Goal: Check status: Check status

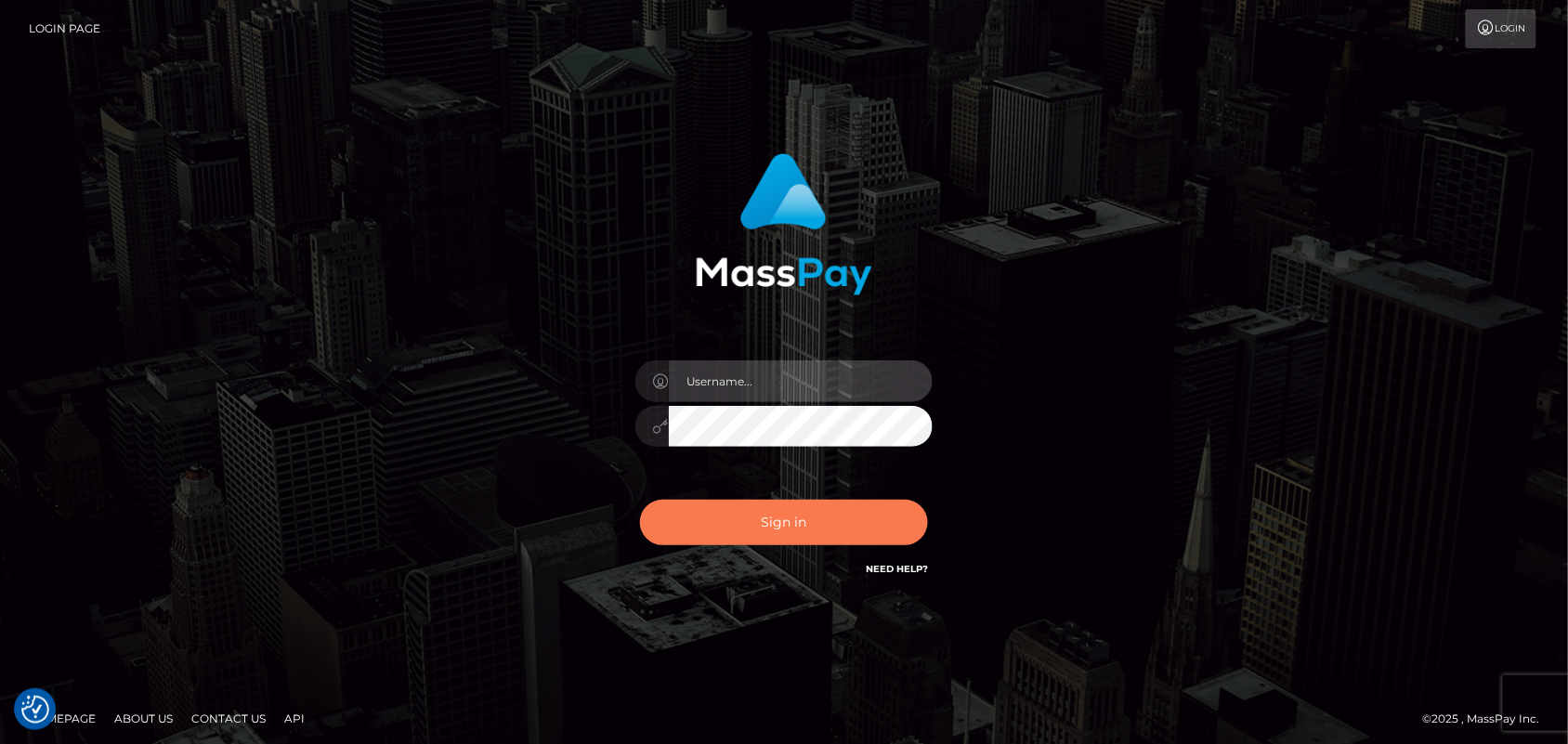
type input "Pk.es"
click at [804, 516] on button "Sign in" at bounding box center [783, 522] width 287 height 45
type input "Pk.es"
click at [796, 526] on button "Sign in" at bounding box center [783, 522] width 287 height 45
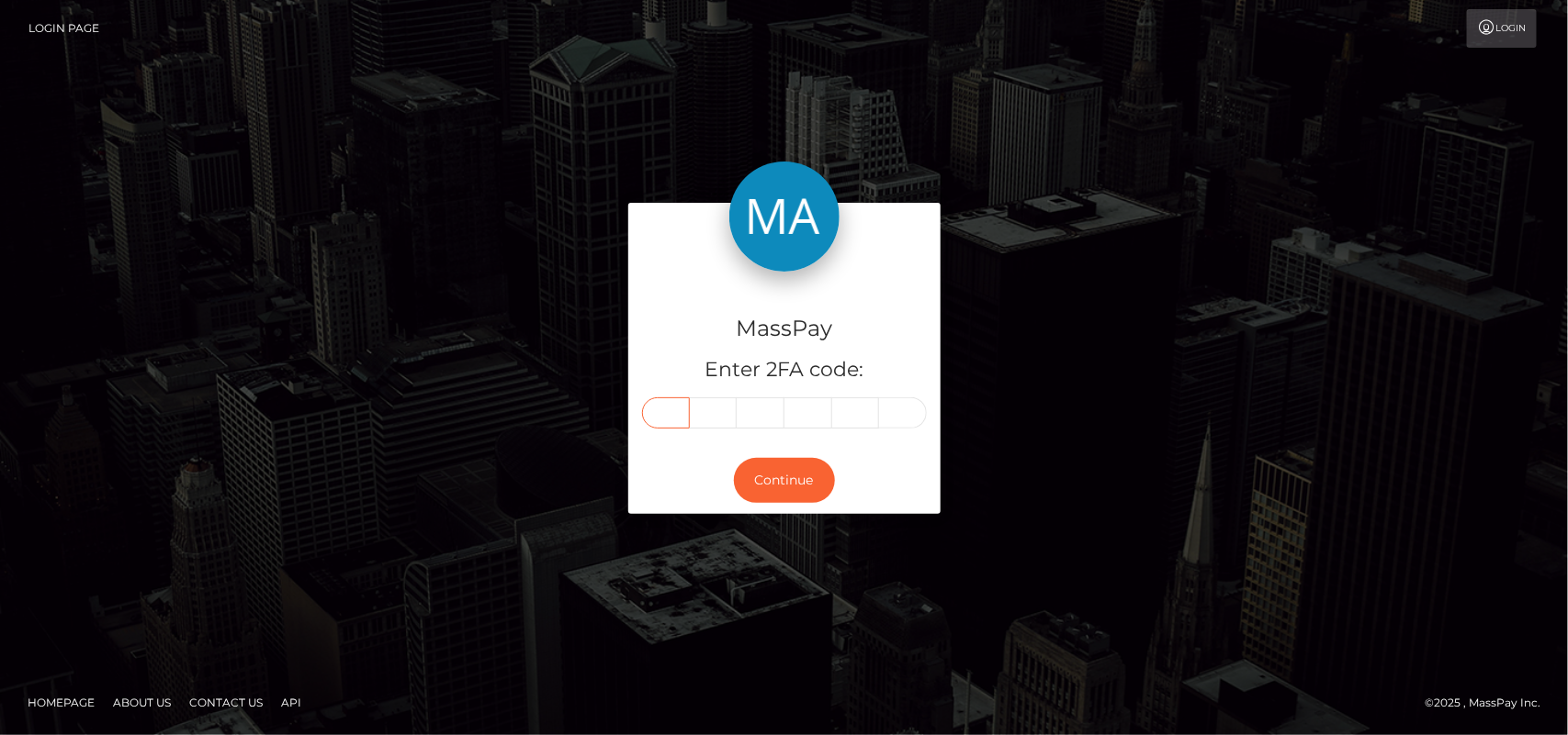
click at [666, 420] on input "text" at bounding box center [666, 413] width 48 height 31
type input "6"
type input "2"
type input "4"
type input "0"
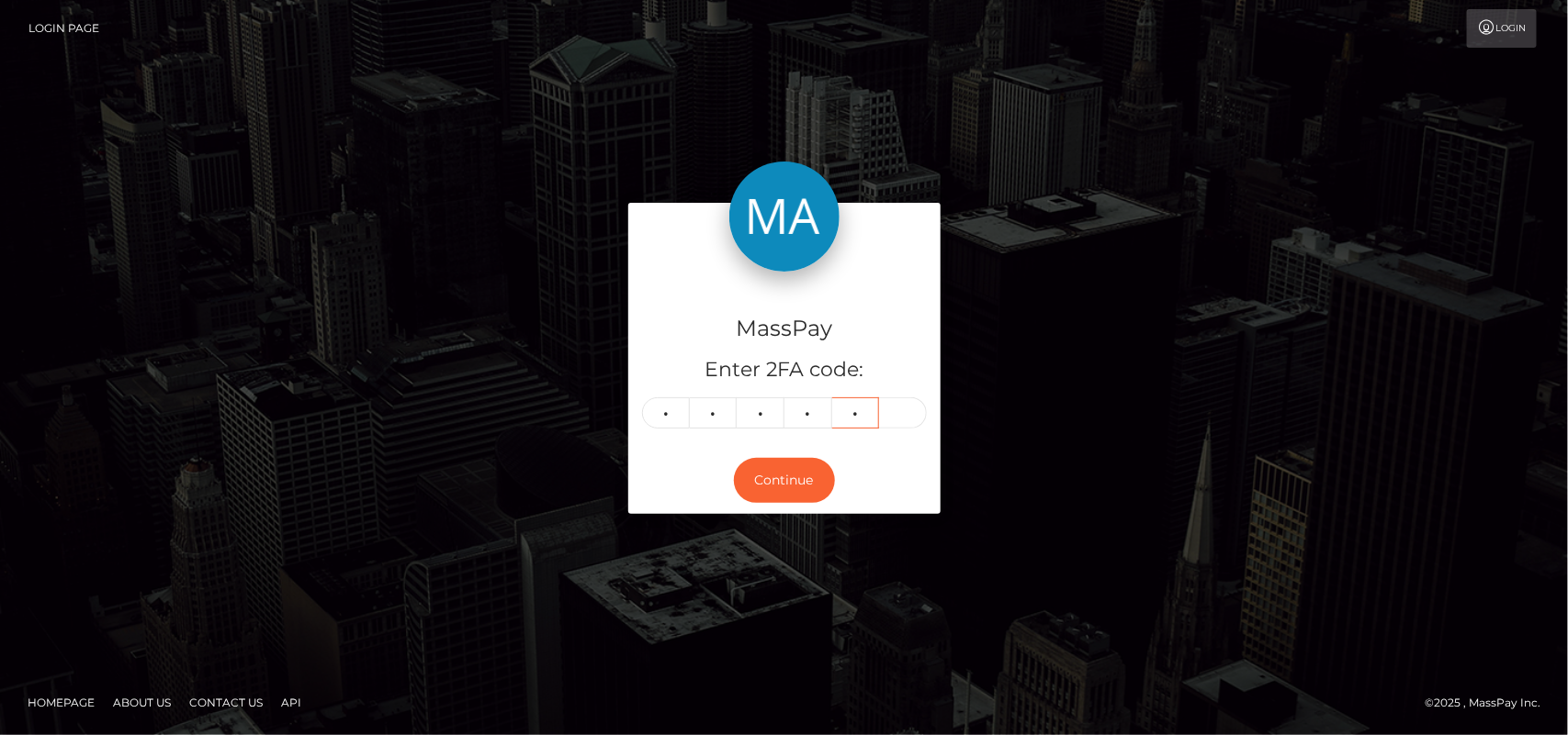
type input "2"
type input "5"
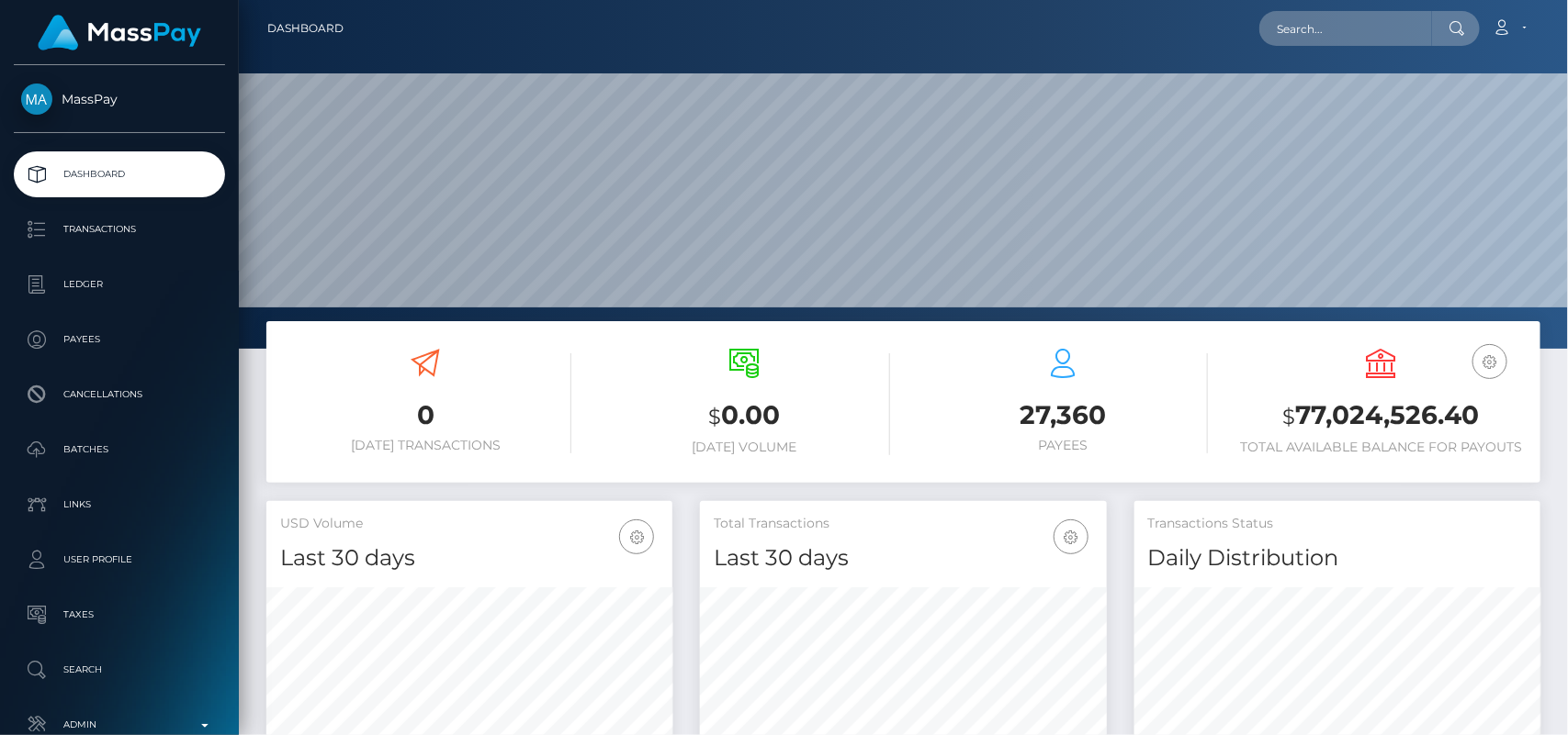
scroll to position [547, 406]
click at [1325, 24] on input "text" at bounding box center [1346, 28] width 173 height 35
paste input "[EMAIL_ADDRESS][DOMAIN_NAME]"
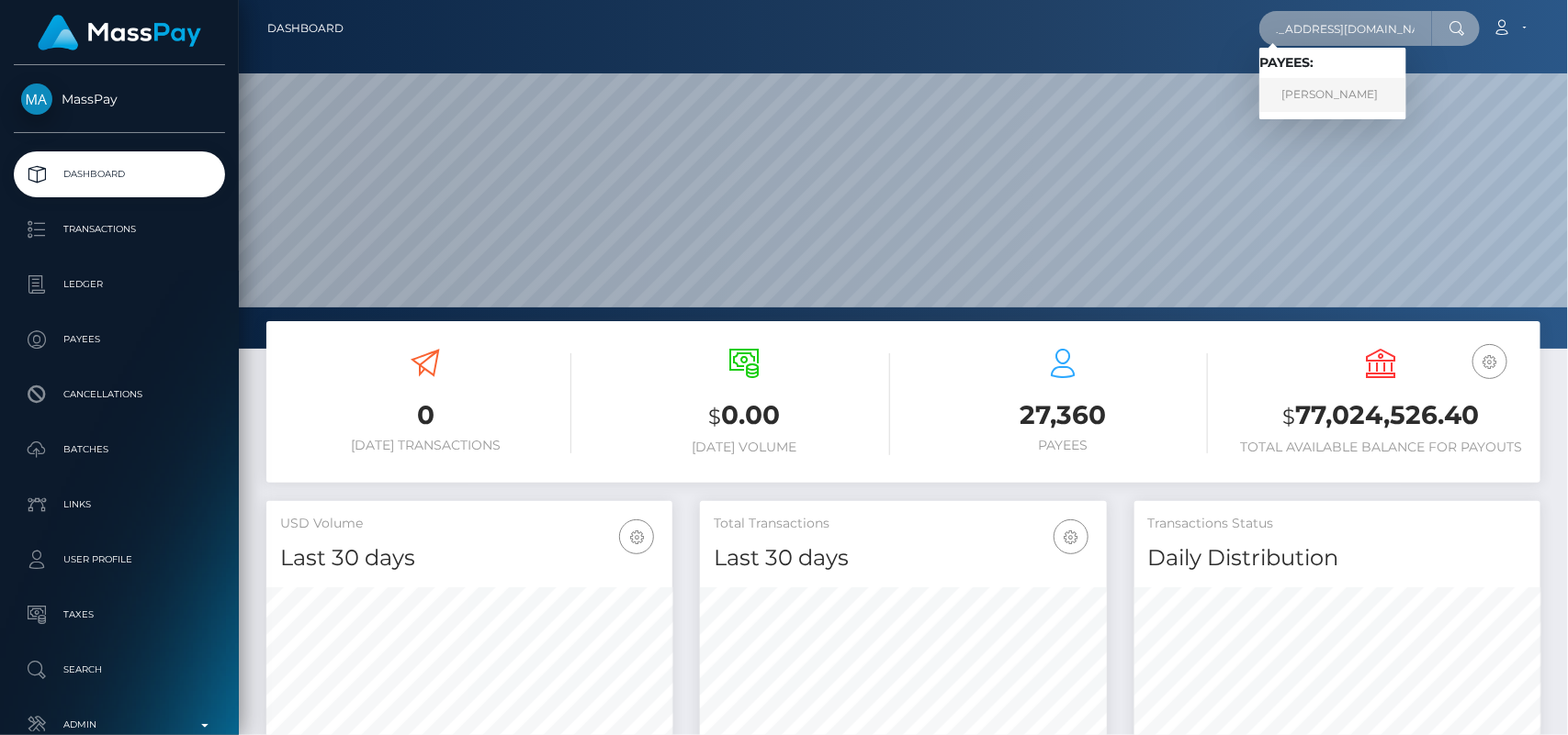
type input "onuchukwufaith03@gmail.com"
click at [1312, 82] on link "FAITH ONUCHKWU" at bounding box center [1332, 94] width 147 height 34
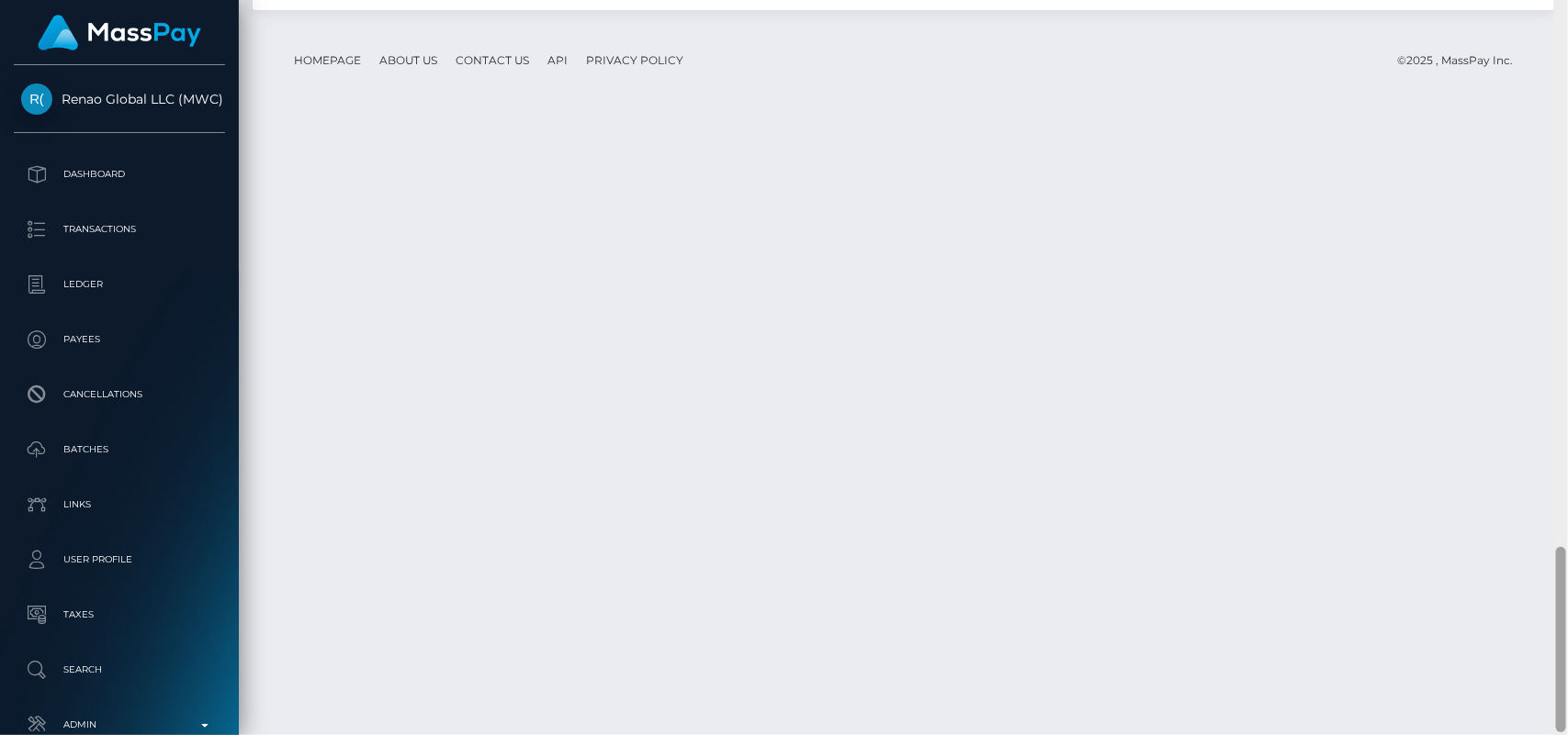
scroll to position [2173, 0]
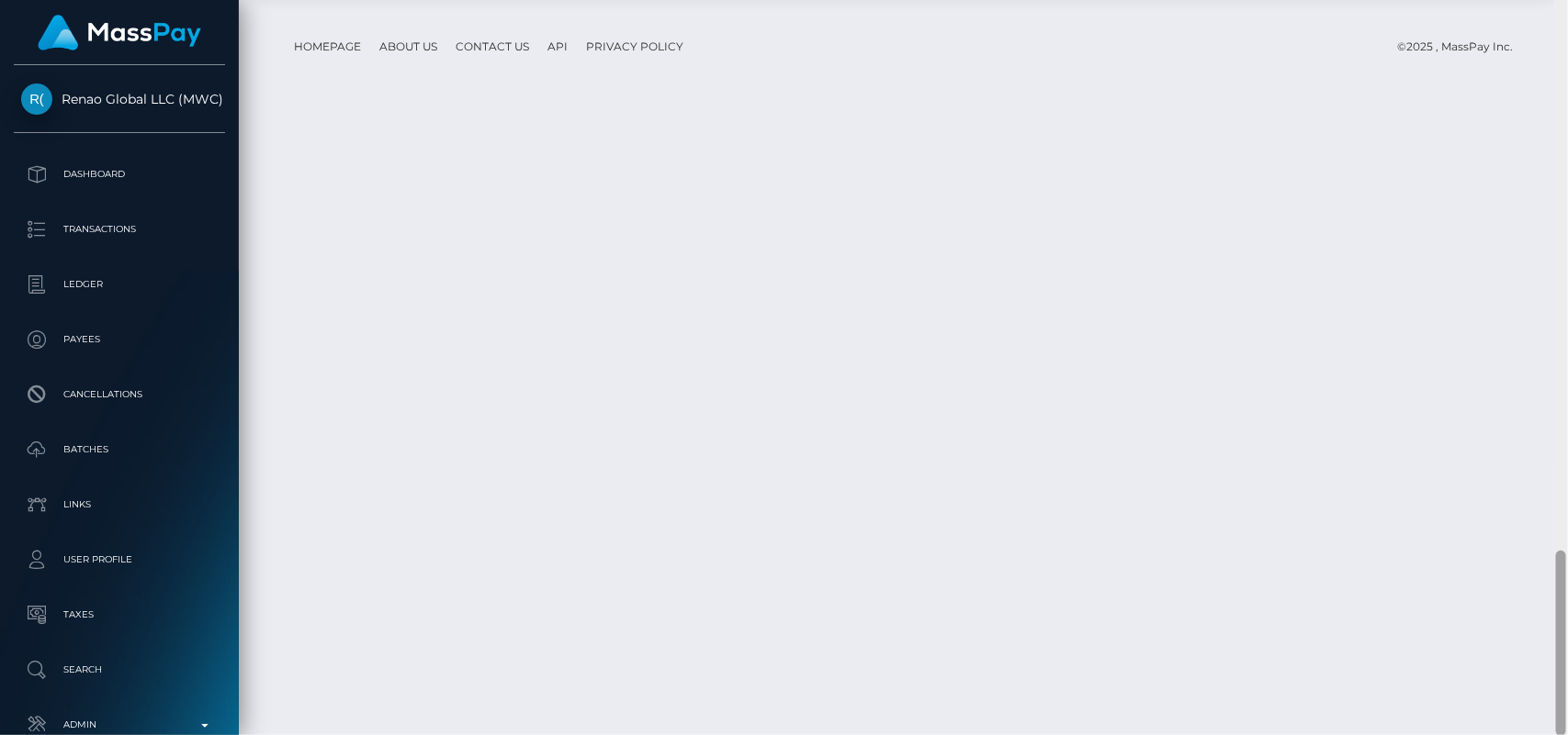
drag, startPoint x: 1564, startPoint y: 130, endPoint x: 1567, endPoint y: 659, distance: 529.0
click at [1567, 659] on div at bounding box center [1561, 368] width 14 height 736
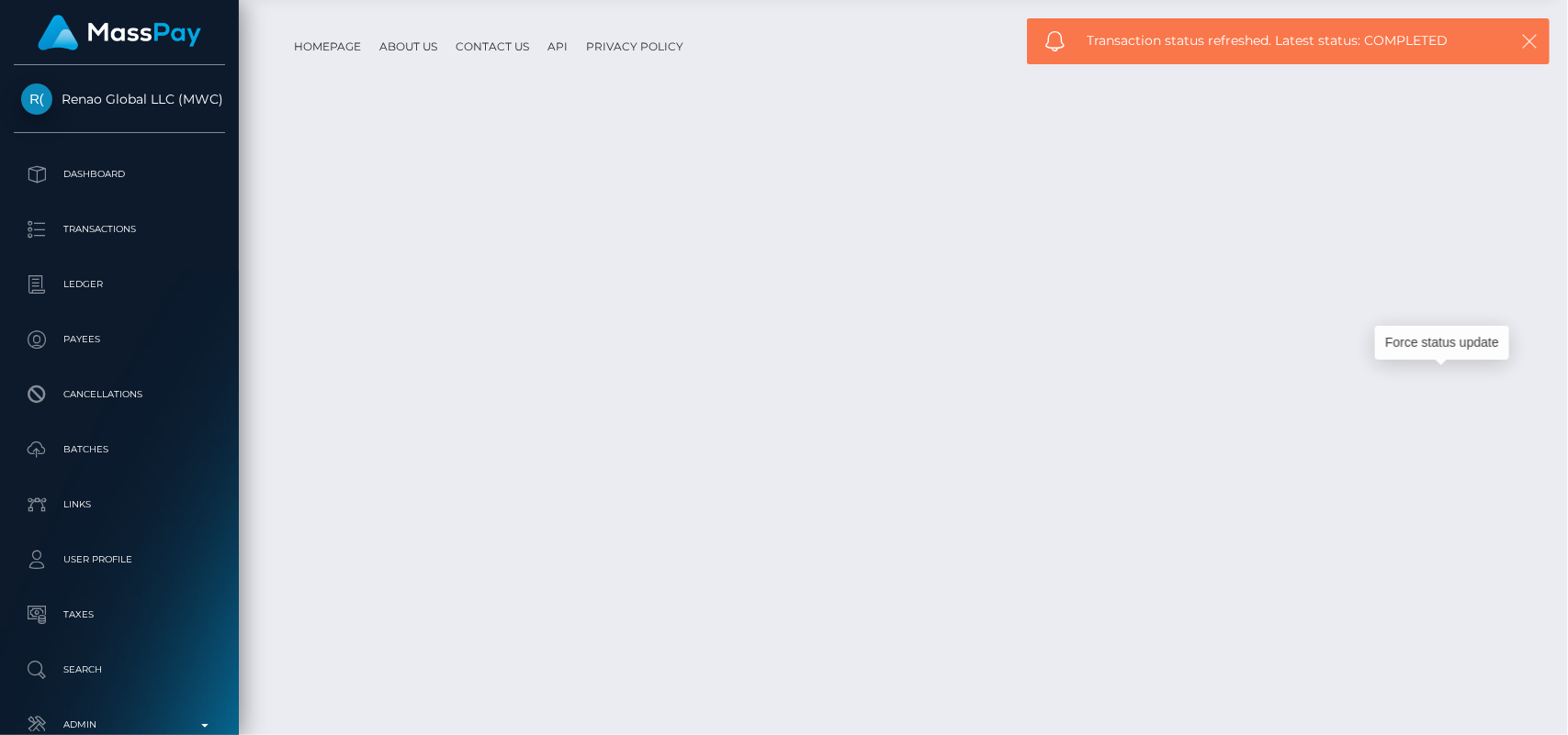
click at [1529, 32] on icon "button" at bounding box center [1528, 41] width 18 height 18
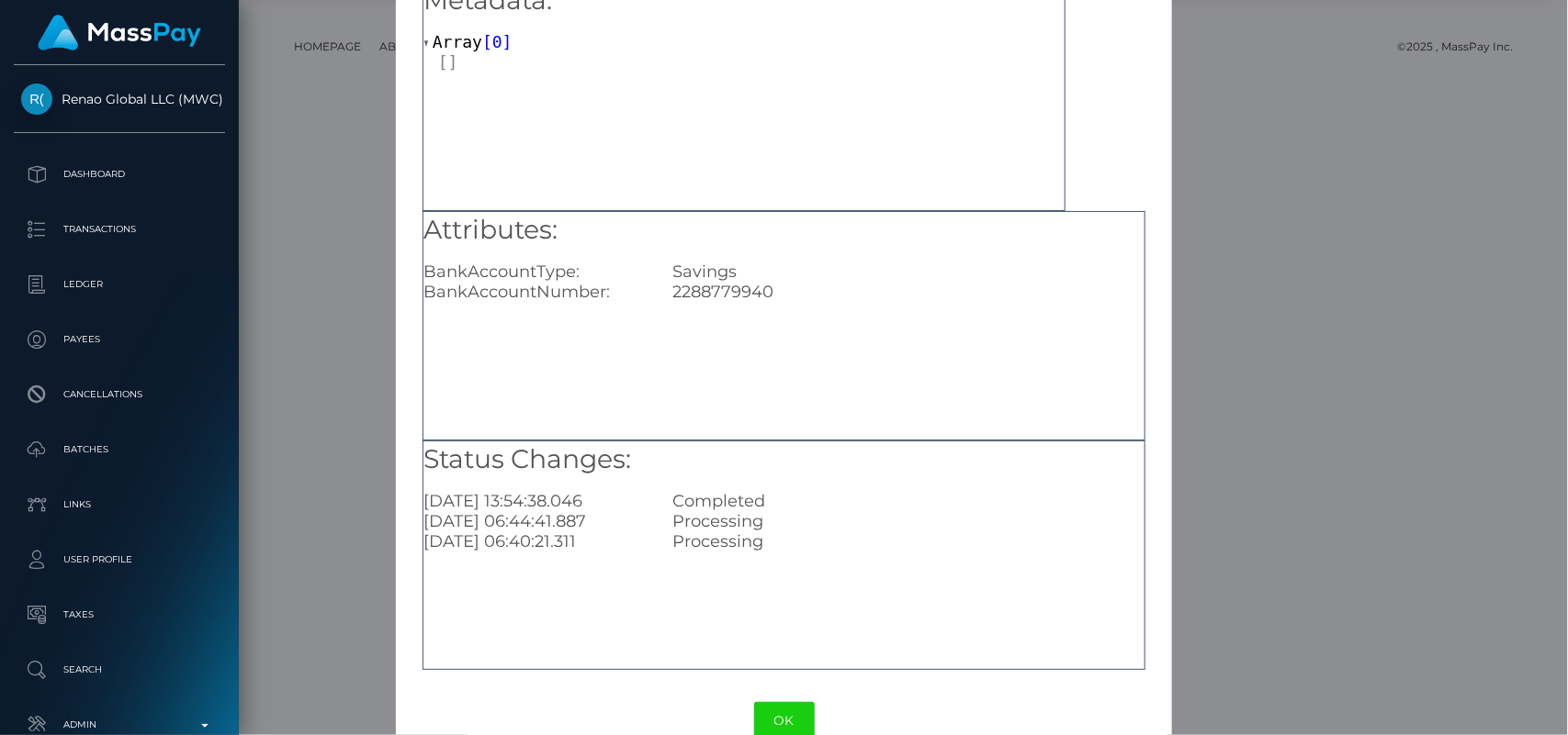
scroll to position [138, 0]
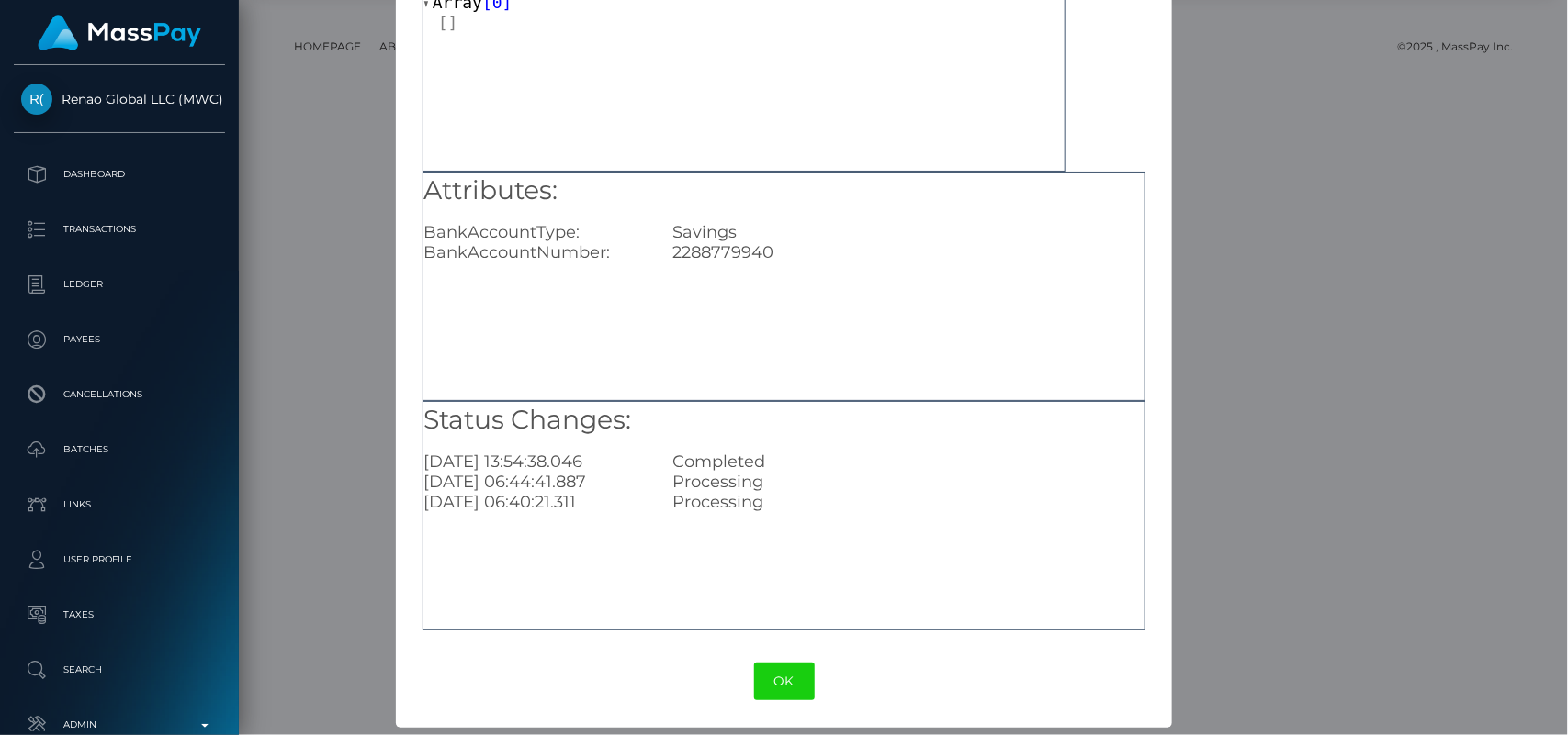
click at [729, 253] on div "2288779940" at bounding box center [909, 252] width 499 height 20
copy div "2288779940"
click at [829, 272] on div "Attributes: BankAccountType: Savings BankAccountNumber: 2288779940" at bounding box center [783, 286] width 723 height 230
click at [778, 667] on button "OK" at bounding box center [784, 681] width 60 height 38
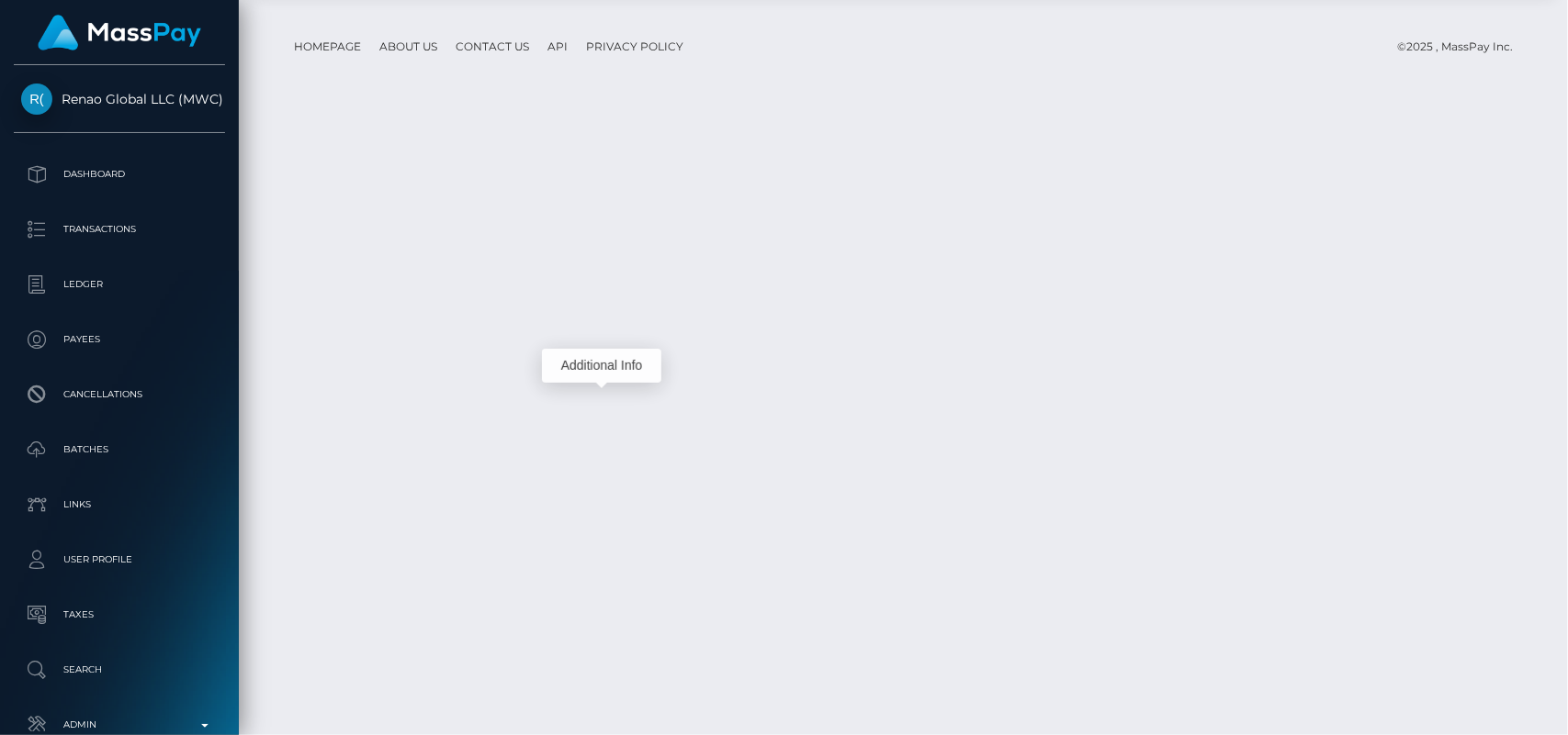
scroll to position [220, 406]
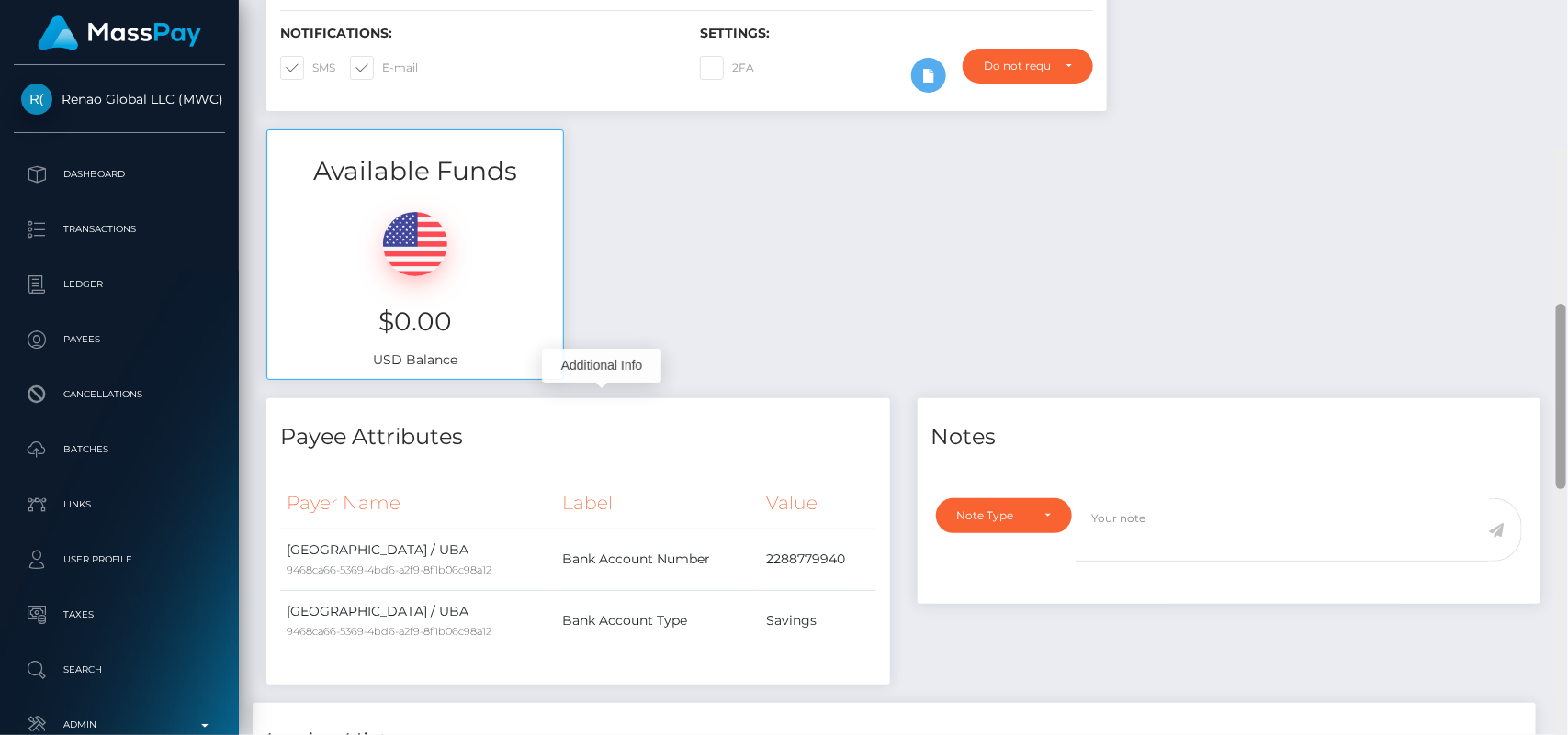
drag, startPoint x: 1558, startPoint y: 571, endPoint x: 1424, endPoint y: 135, distance: 456.1
click at [1424, 135] on div "Customer Profile Loading... Loading..." at bounding box center [903, 368] width 1329 height 735
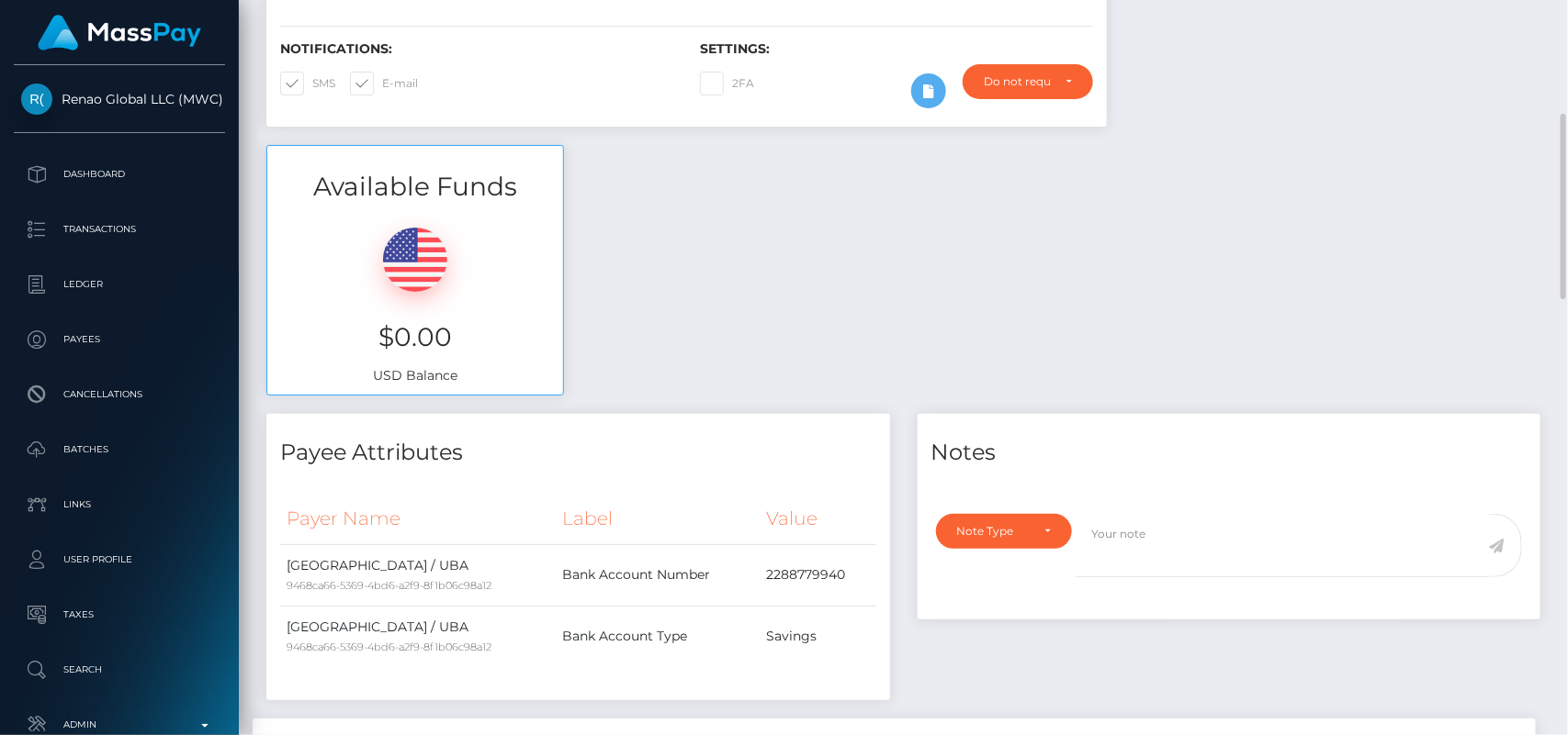
drag, startPoint x: 1532, startPoint y: 281, endPoint x: 1549, endPoint y: 70, distance: 211.7
click at [1549, 70] on div "FAITH ONUCHKWU - ID: a089dac9-8dd8-4e28-8c3b-f9a5894ab04d 07/31/25 DEACTIVE" at bounding box center [903, 736] width 1329 height 2184
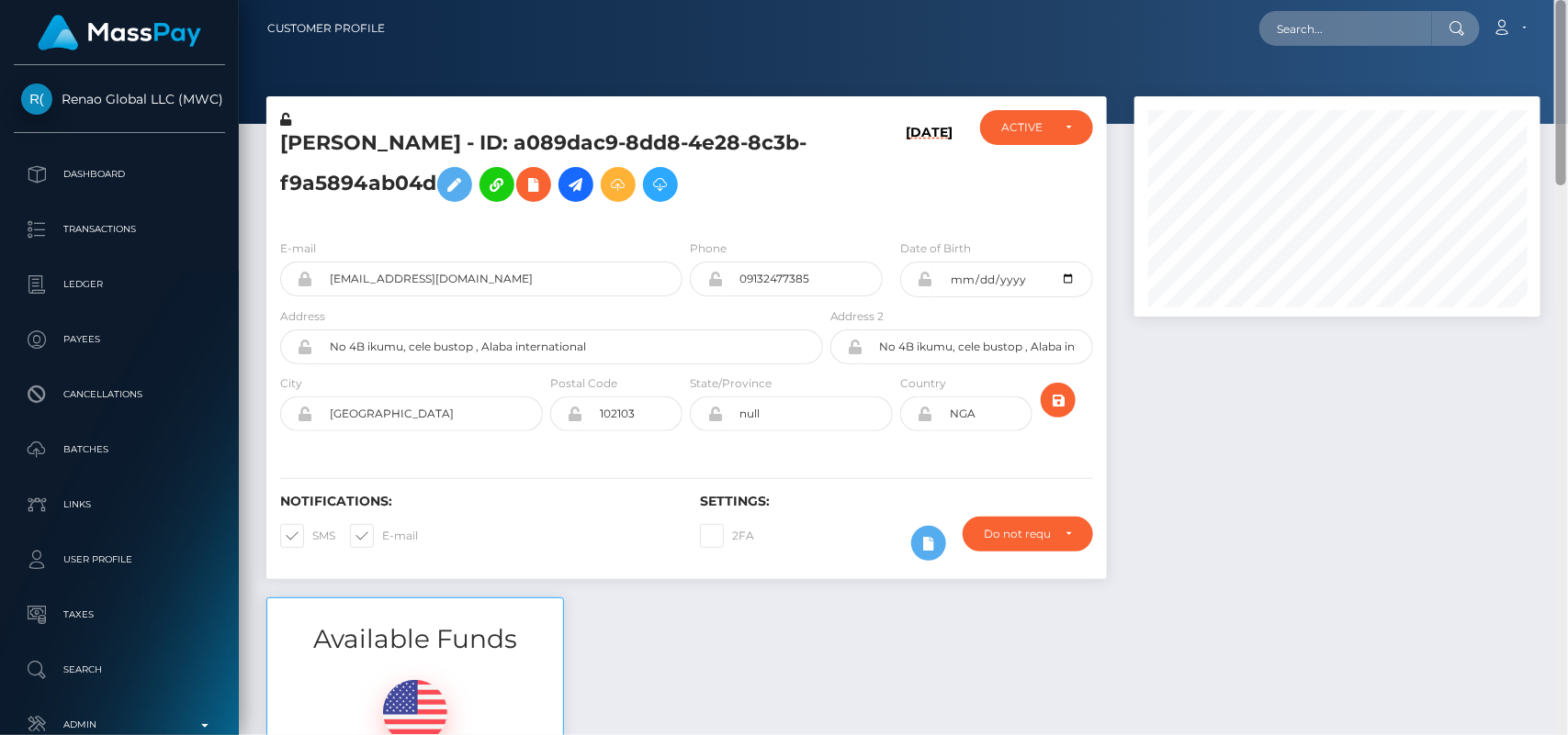
drag, startPoint x: 1564, startPoint y: 180, endPoint x: 1543, endPoint y: 23, distance: 158.4
click at [1543, 23] on div "Customer Profile Loading... Loading..." at bounding box center [903, 368] width 1329 height 735
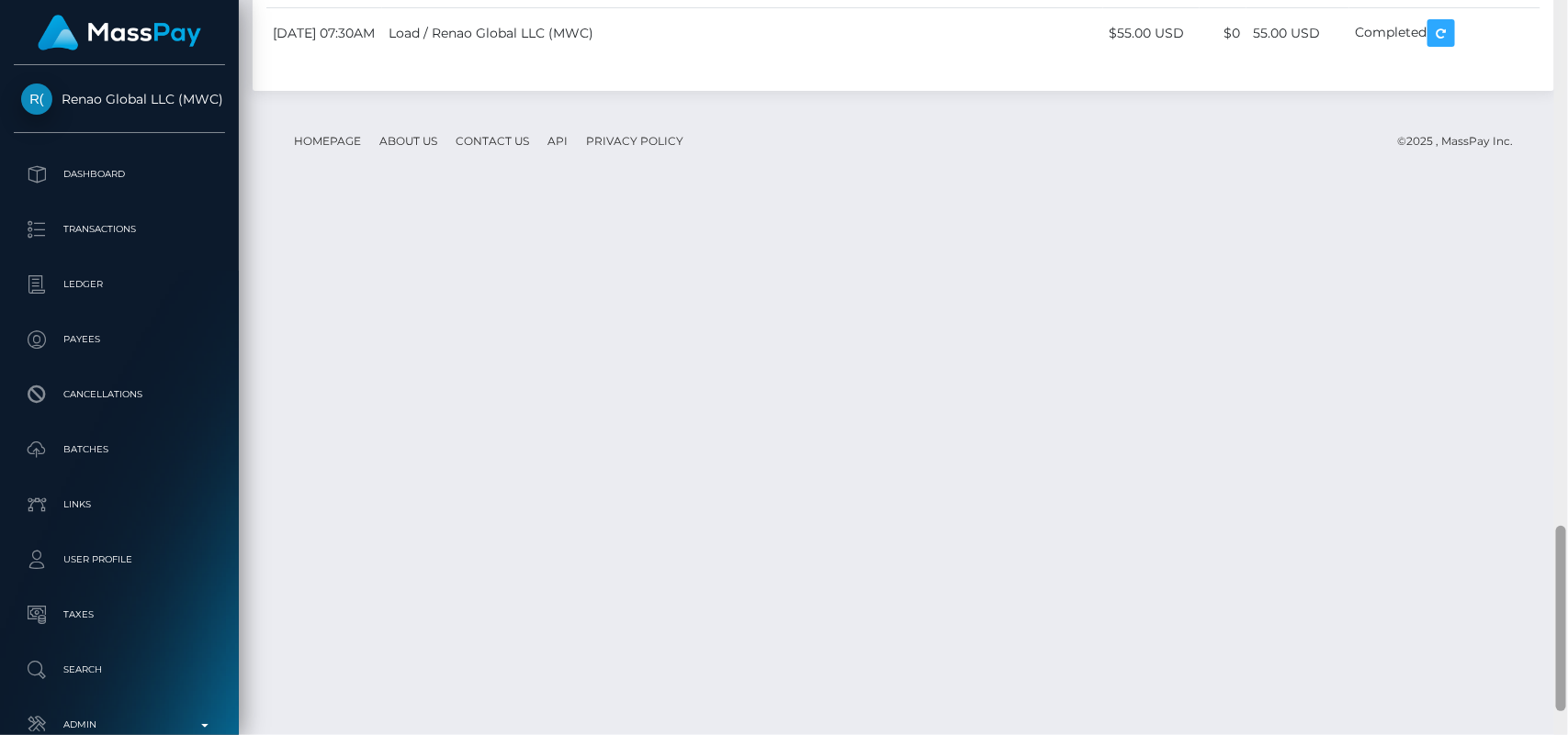
scroll to position [2082, 0]
drag, startPoint x: 1561, startPoint y: 72, endPoint x: 1567, endPoint y: 599, distance: 527.0
click at [1567, 599] on div at bounding box center [1561, 368] width 14 height 736
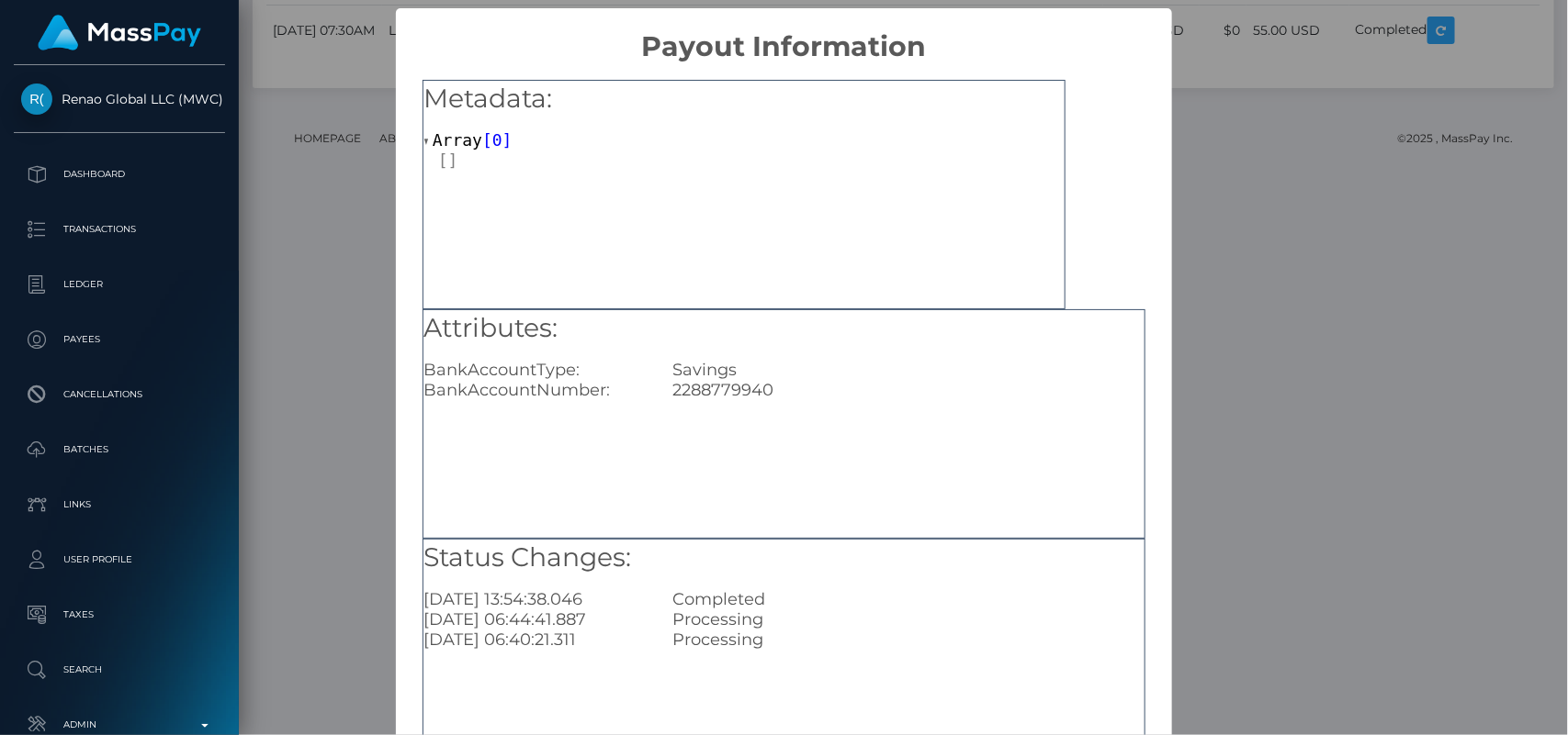
click at [1022, 372] on div "Savings" at bounding box center [909, 369] width 499 height 20
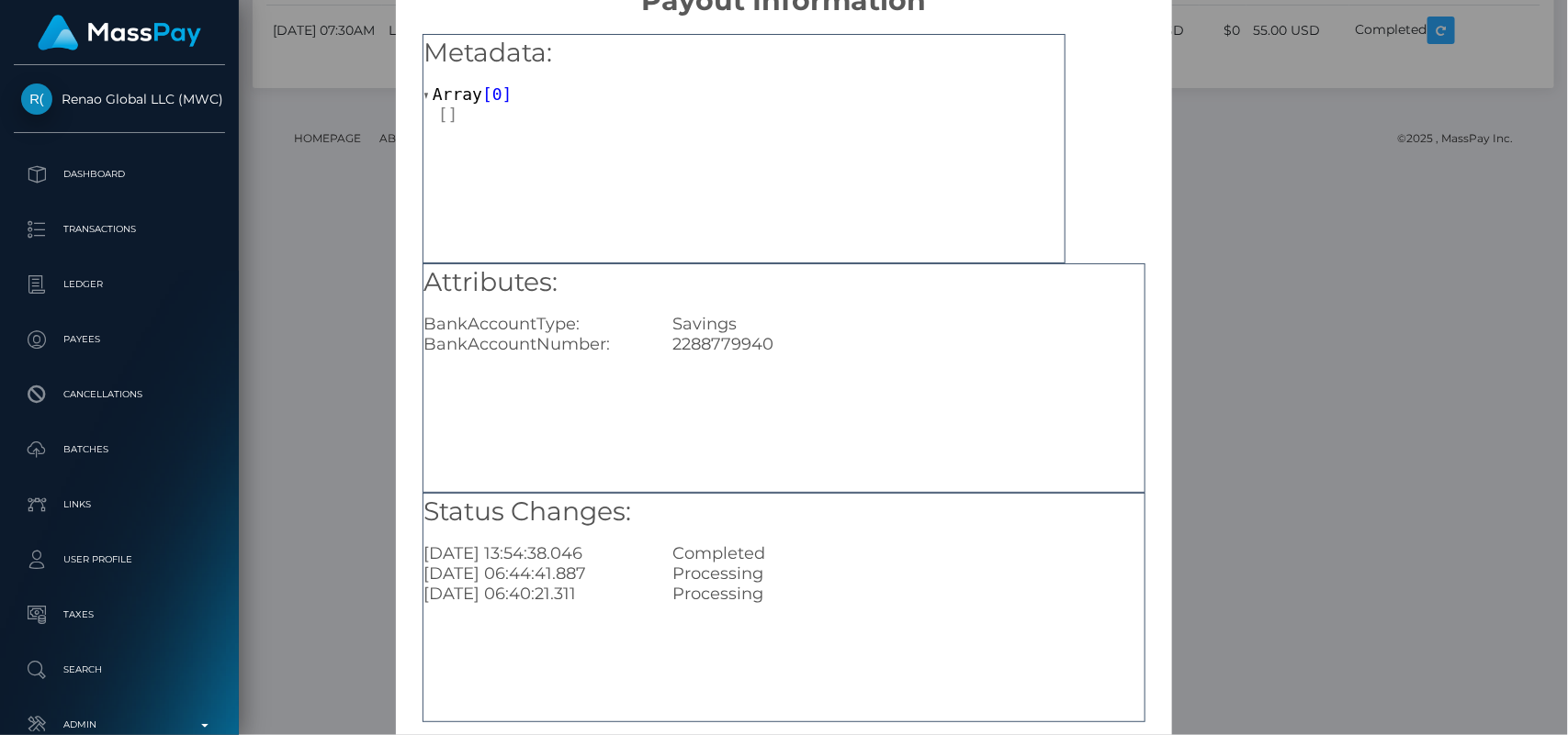
scroll to position [138, 0]
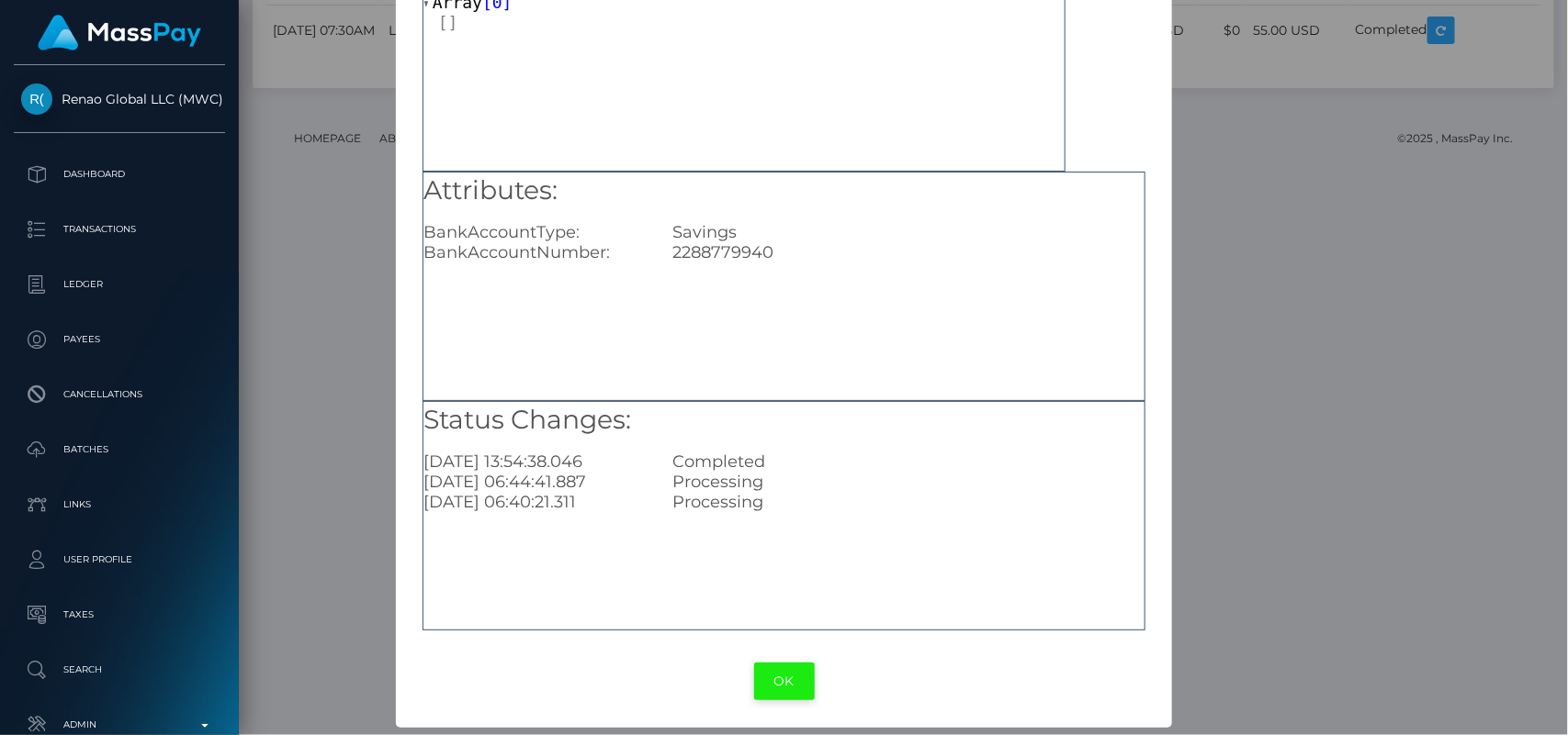
click at [777, 689] on button "OK" at bounding box center [784, 681] width 60 height 38
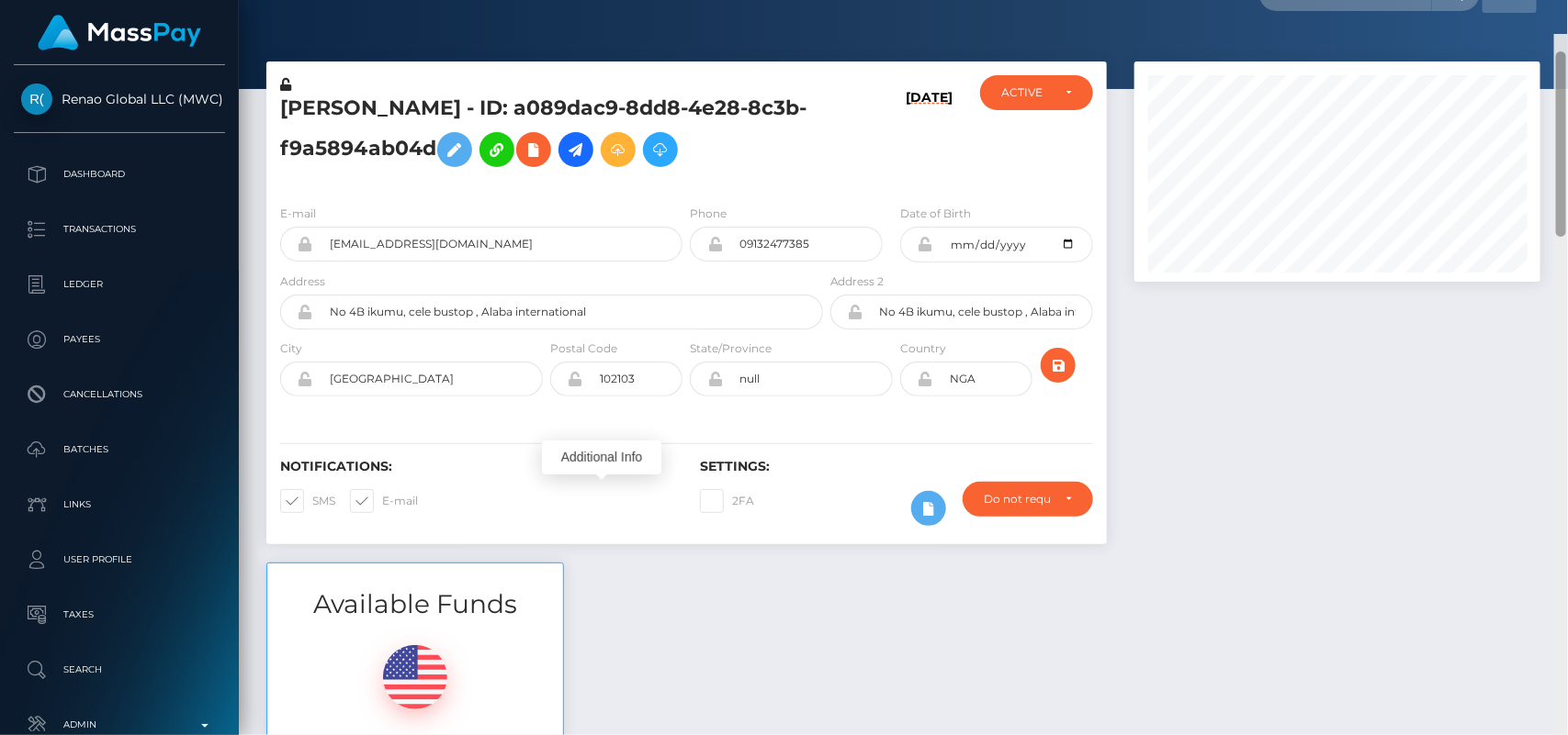
scroll to position [16, 0]
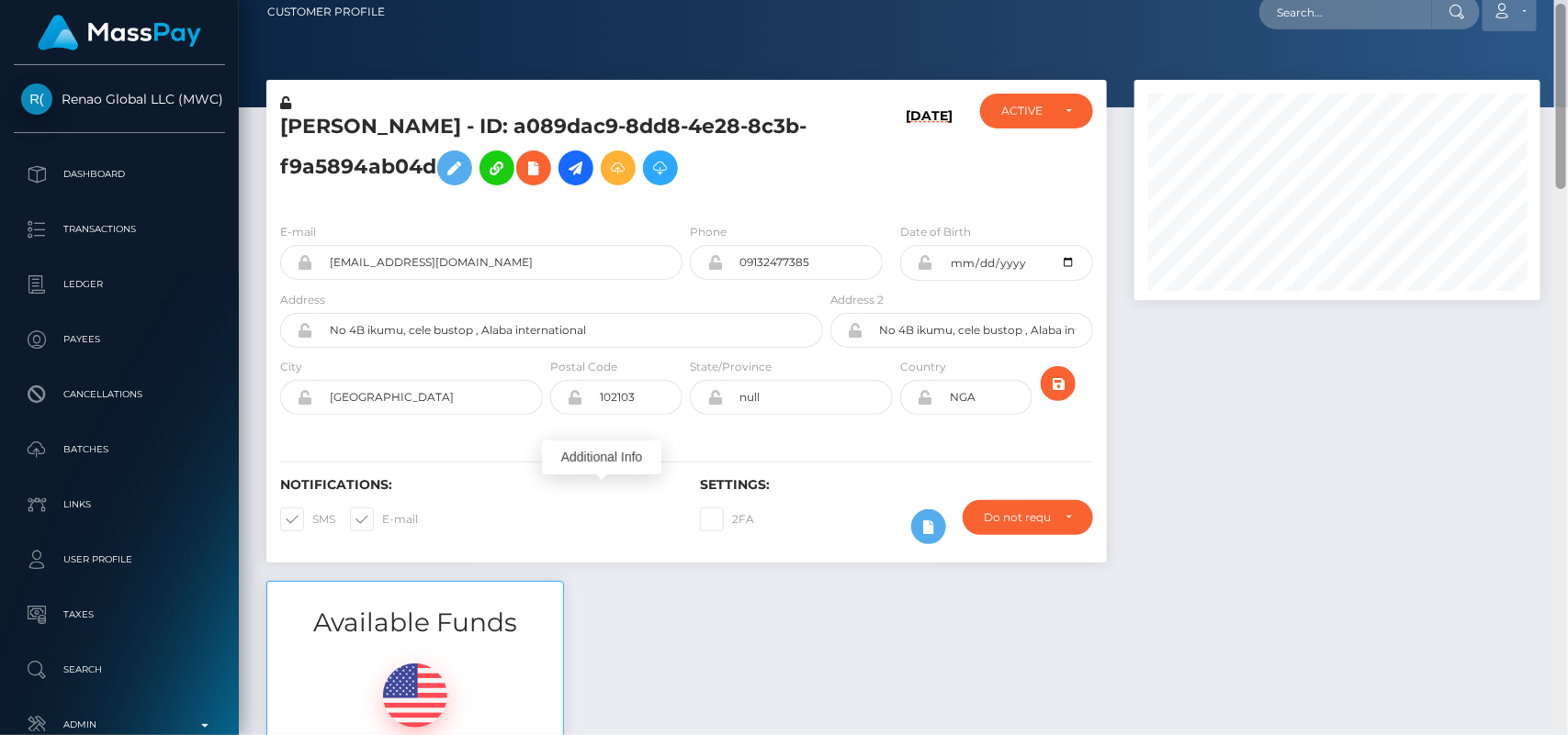
drag, startPoint x: 1557, startPoint y: 542, endPoint x: 1498, endPoint y: 19, distance: 526.3
click at [1498, 19] on div "Customer Profile Loading... Loading..." at bounding box center [903, 368] width 1329 height 735
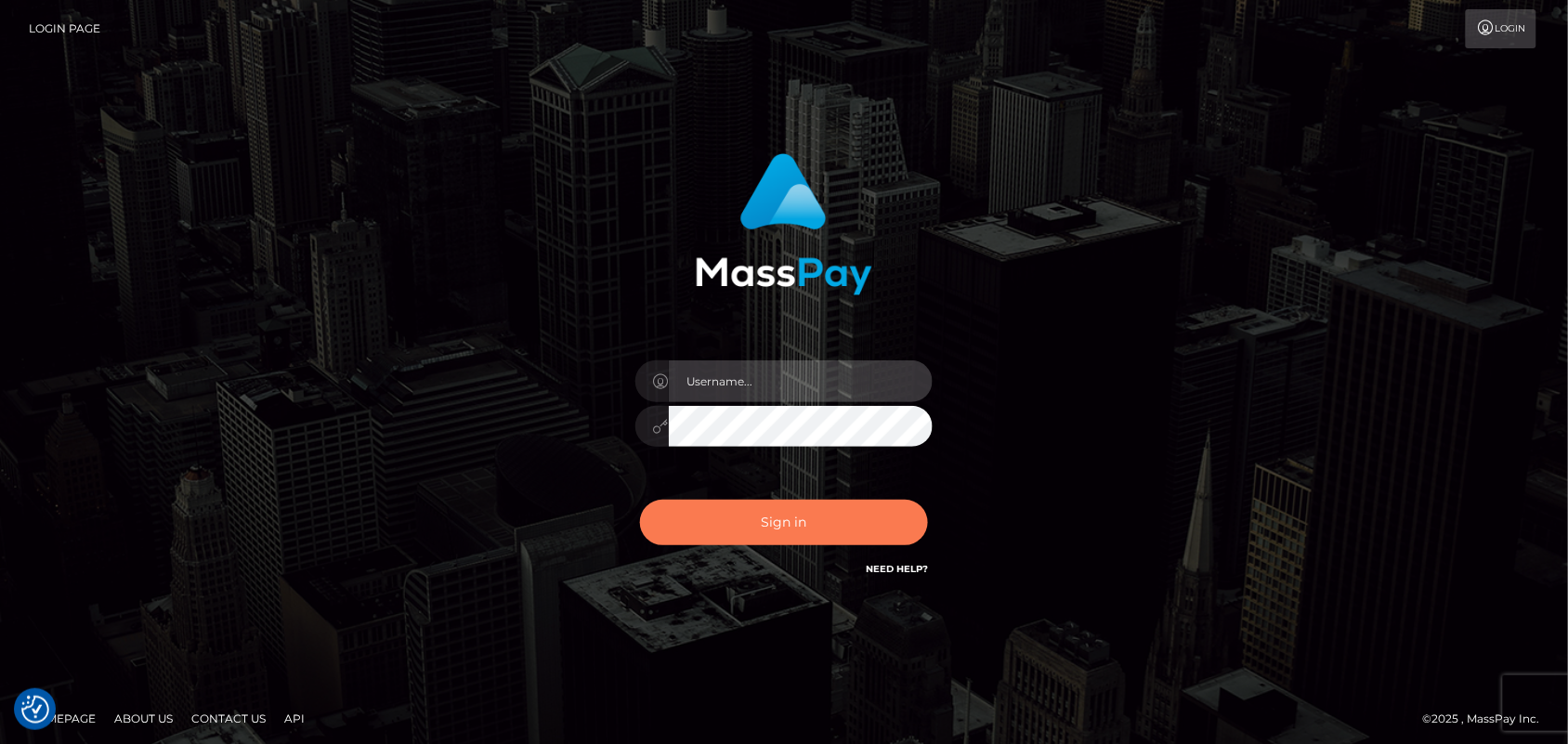
type input "[DOMAIN_NAME]"
click at [799, 523] on button "Sign in" at bounding box center [783, 522] width 287 height 45
type input "Pk.es"
click at [820, 527] on button "Sign in" at bounding box center [783, 522] width 287 height 45
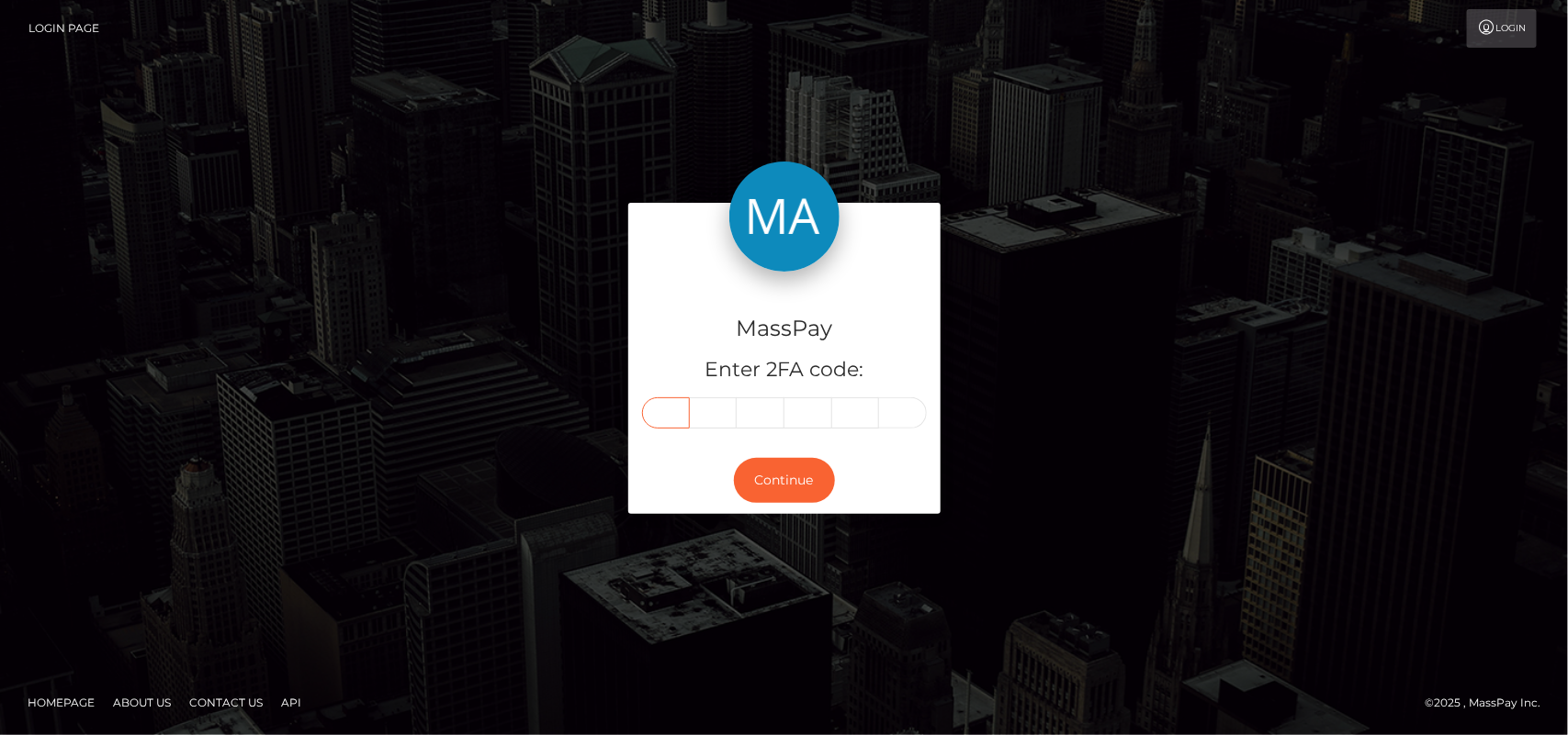
click at [668, 408] on input "text" at bounding box center [666, 413] width 48 height 31
type input "0"
type input "4"
type input "9"
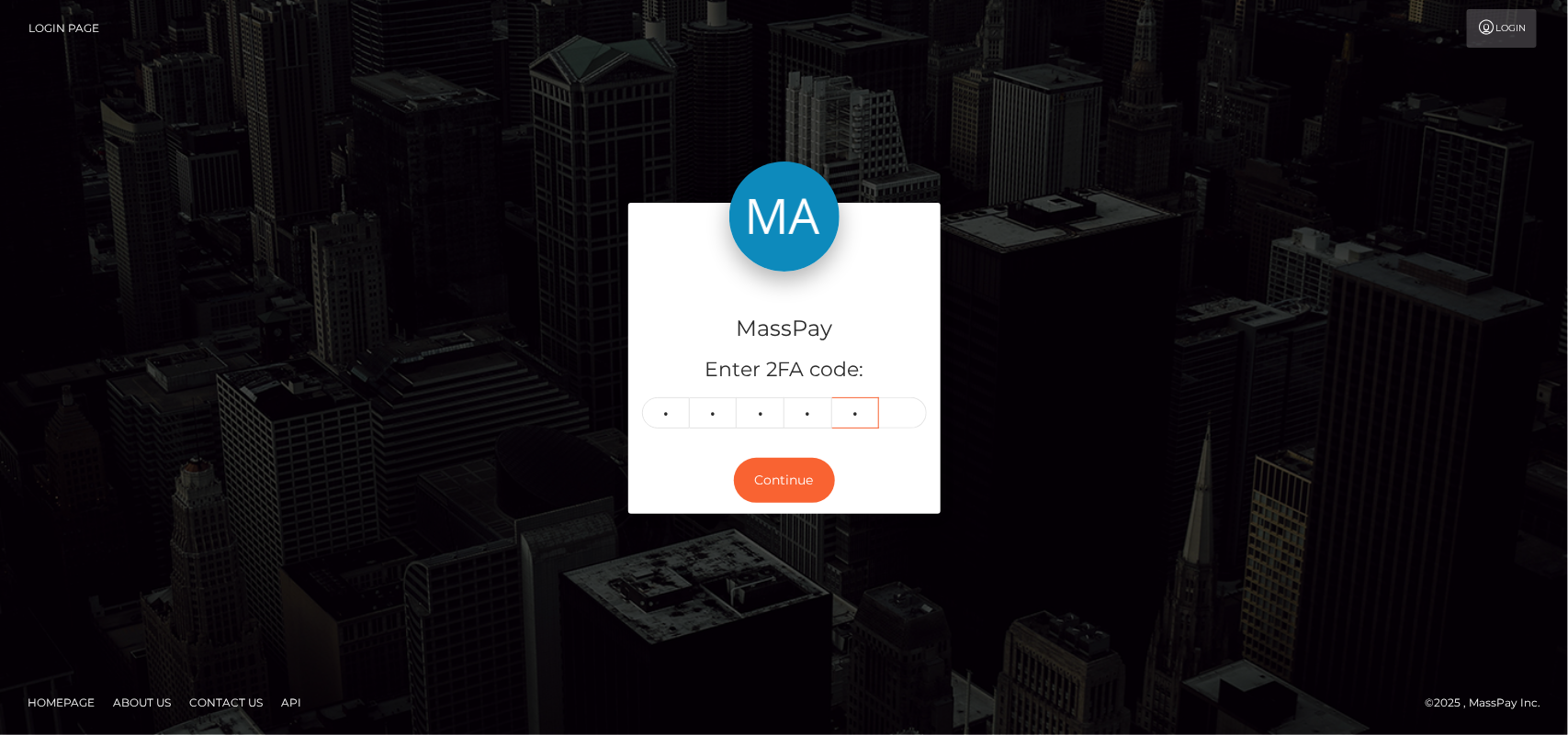
type input "8"
type input "3"
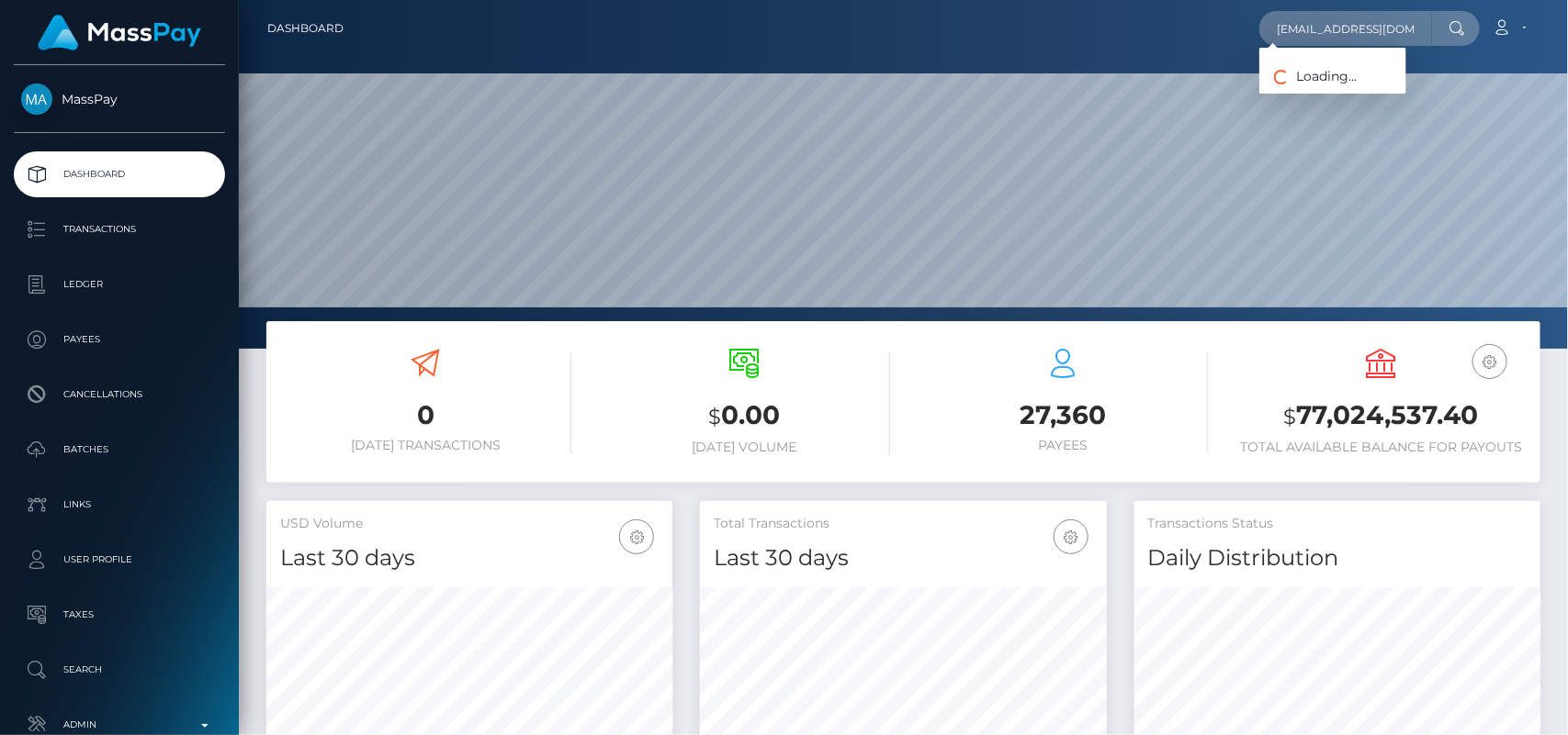
scroll to position [0, 39]
type input "[EMAIL_ADDRESS][DOMAIN_NAME]"
click at [1315, 82] on link "[PERSON_NAME]" at bounding box center [1332, 94] width 147 height 34
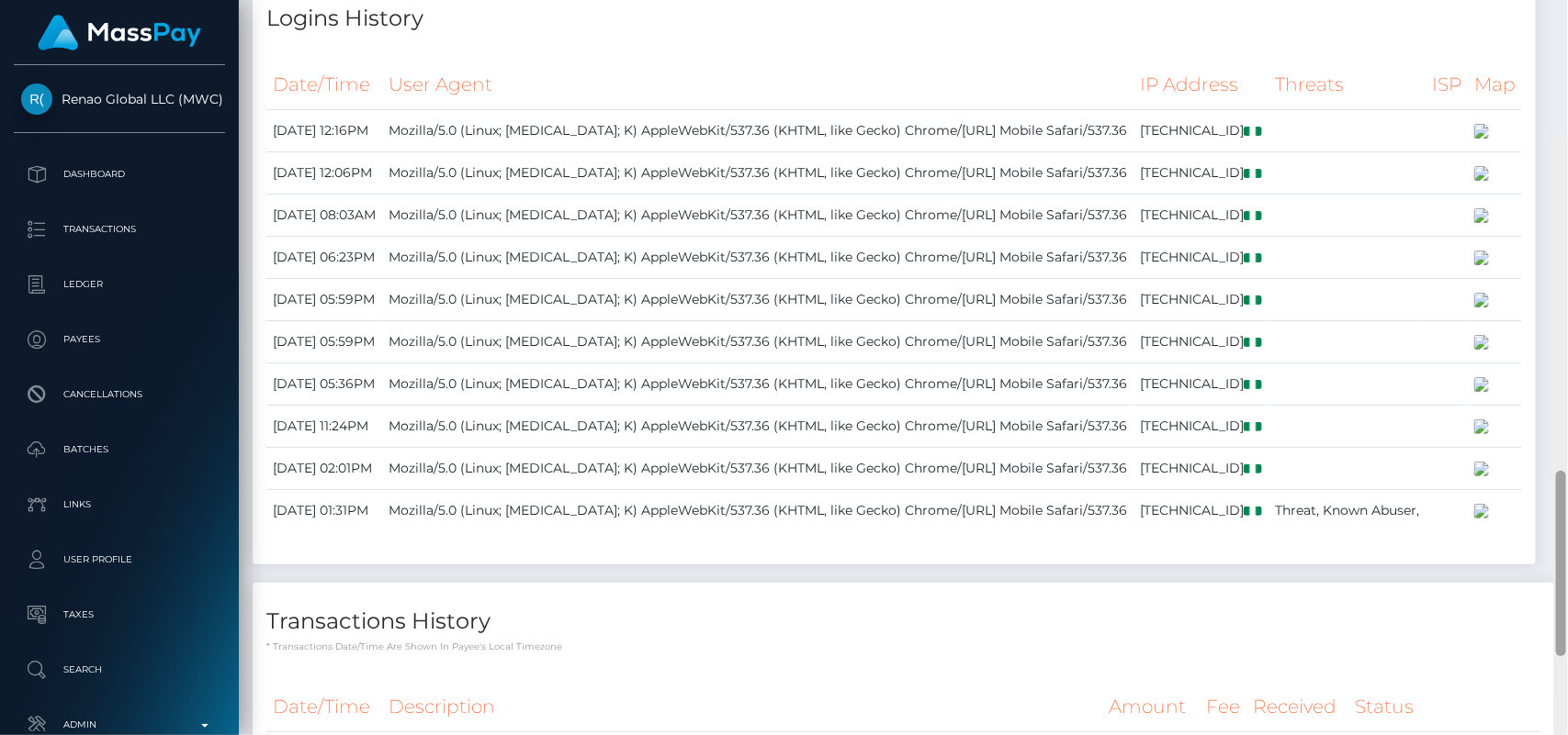
scroll to position [1341, 0]
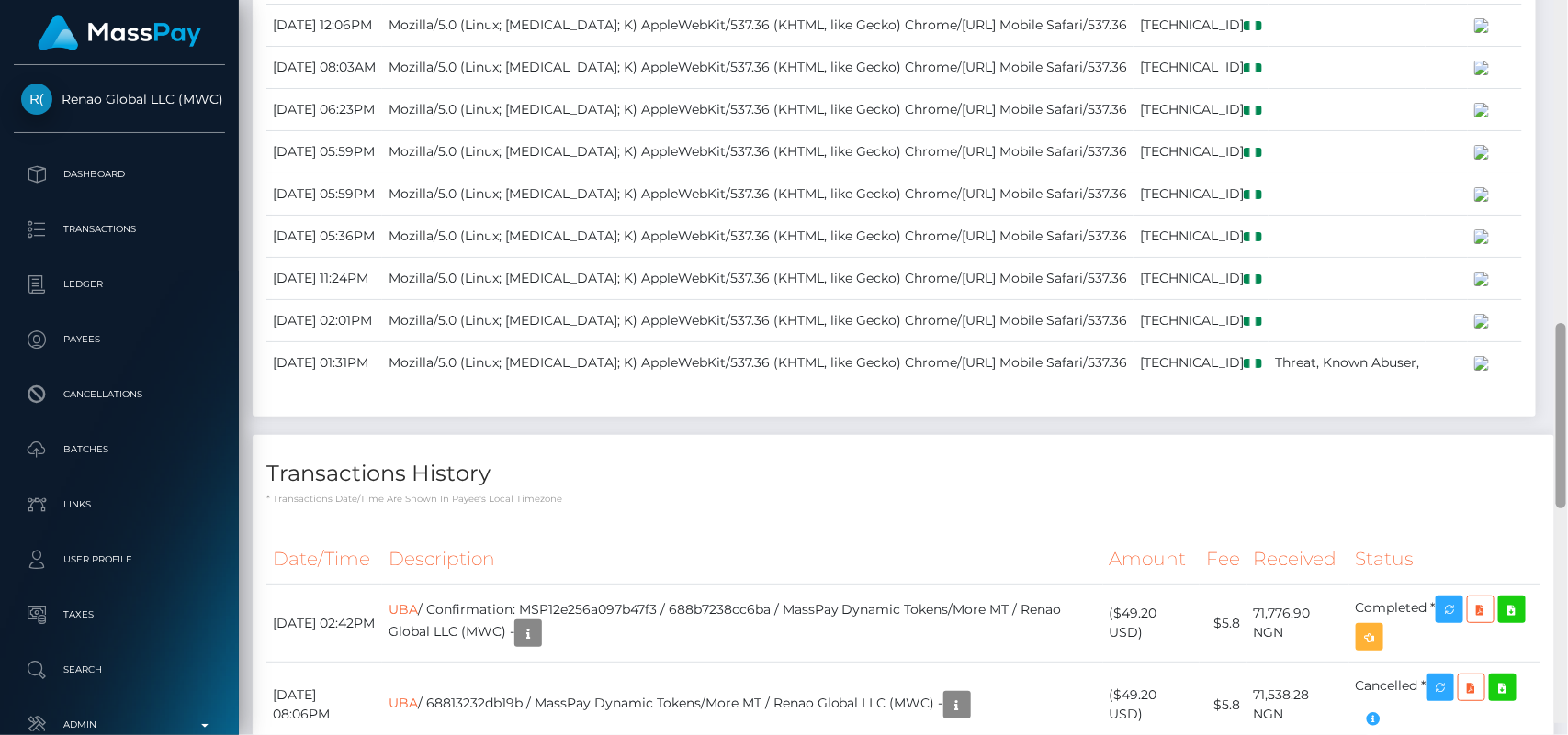
drag, startPoint x: 1562, startPoint y: 183, endPoint x: 1567, endPoint y: 474, distance: 291.0
click at [1567, 474] on div at bounding box center [1561, 355] width 14 height 736
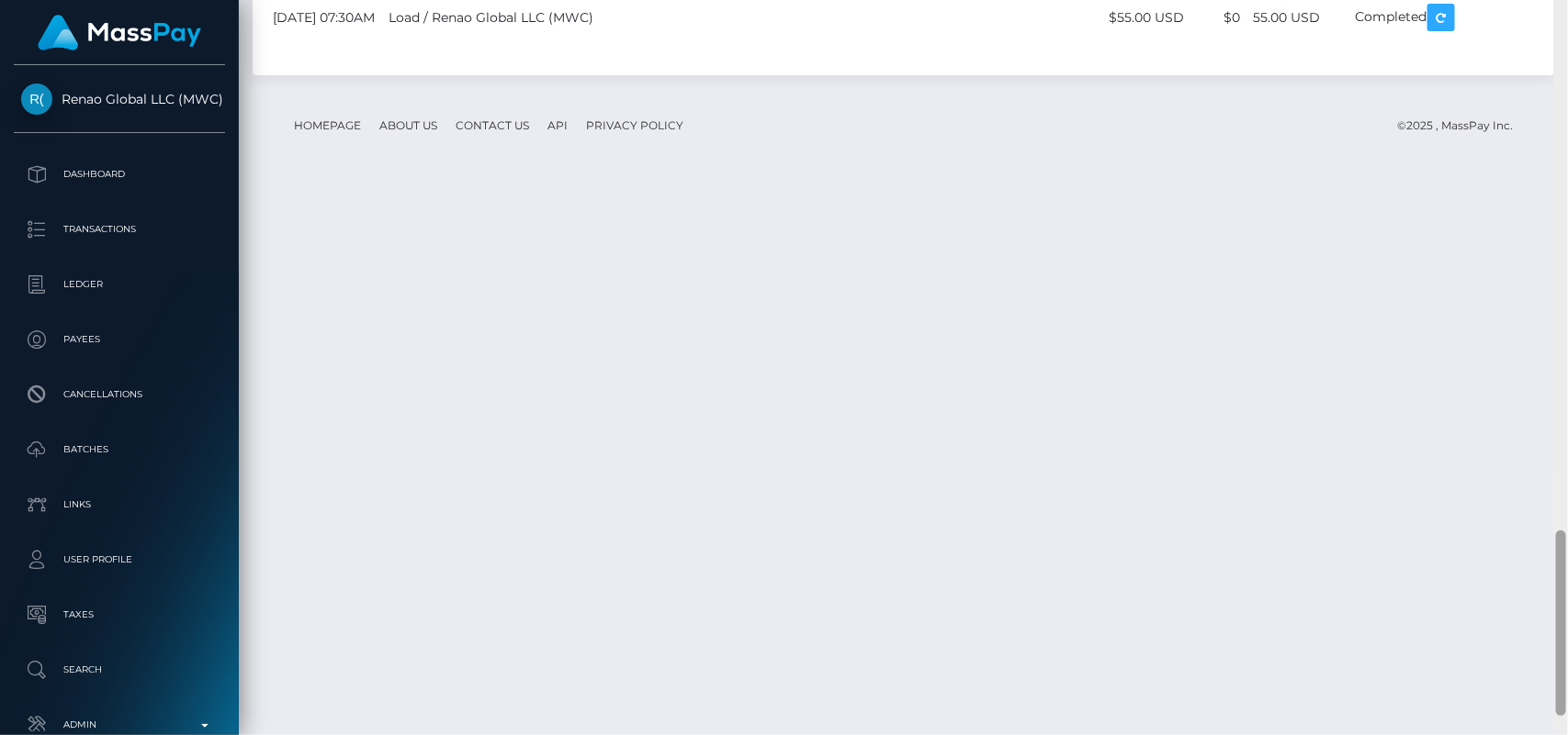
scroll to position [2102, 0]
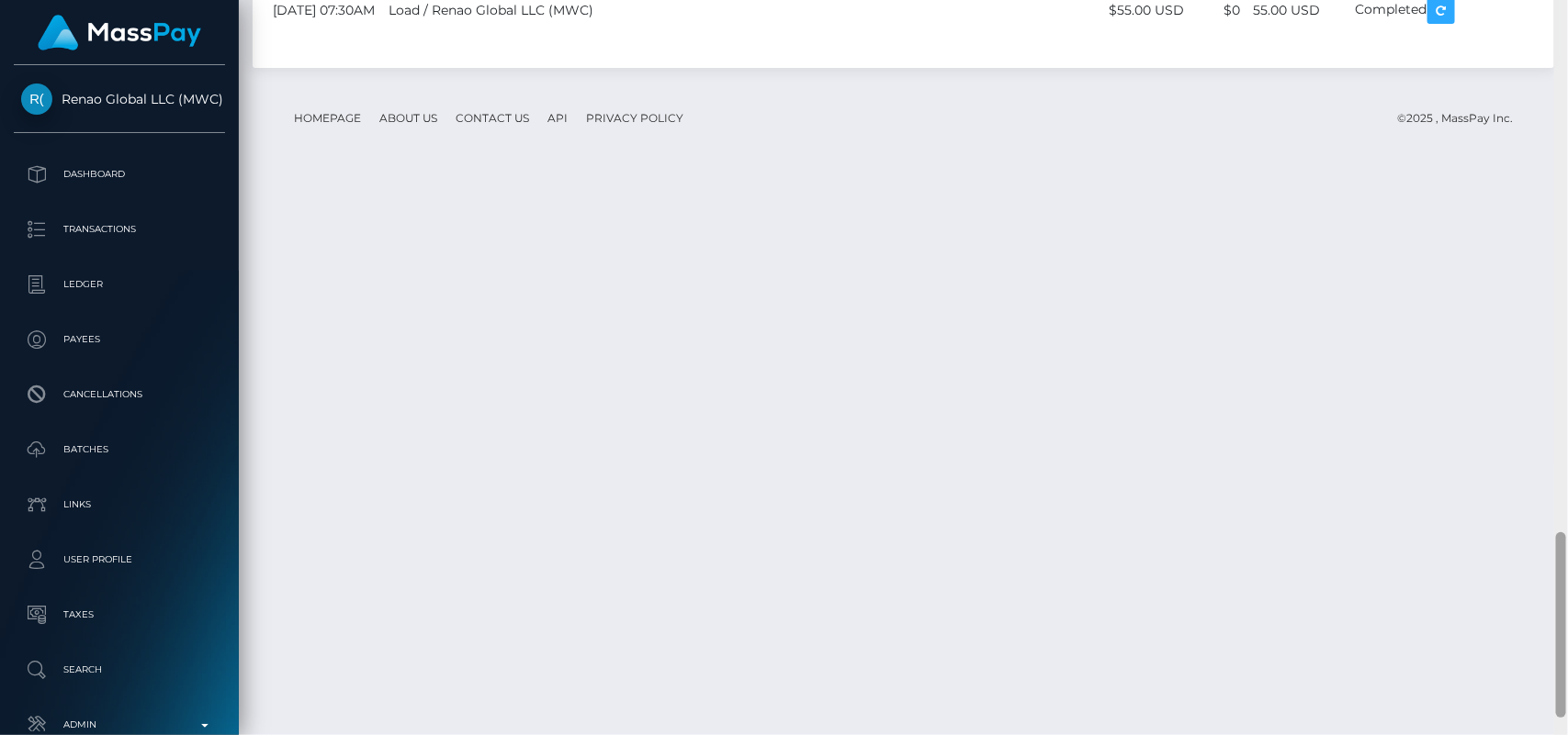
drag, startPoint x: 1558, startPoint y: 480, endPoint x: 1567, endPoint y: 673, distance: 193.2
click at [1567, 673] on div at bounding box center [1561, 368] width 14 height 736
